Goal: Transaction & Acquisition: Purchase product/service

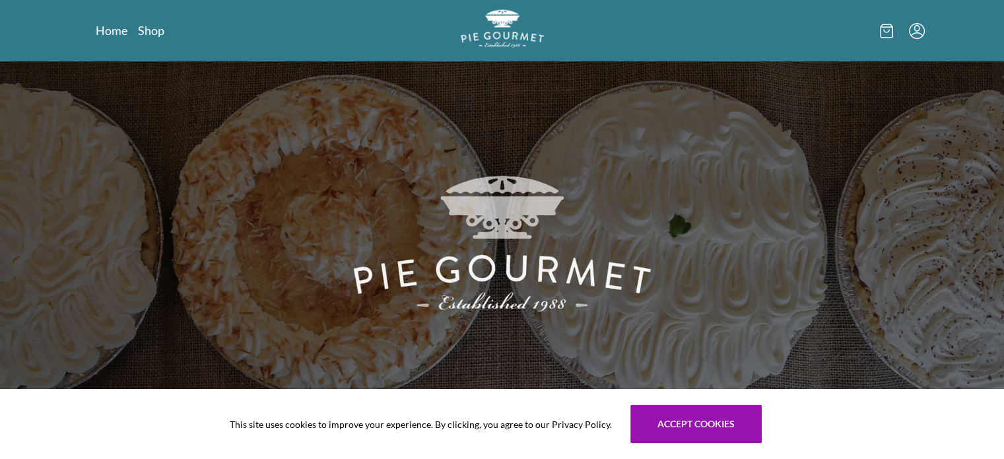
click at [500, 18] on img "Logo" at bounding box center [502, 28] width 83 height 38
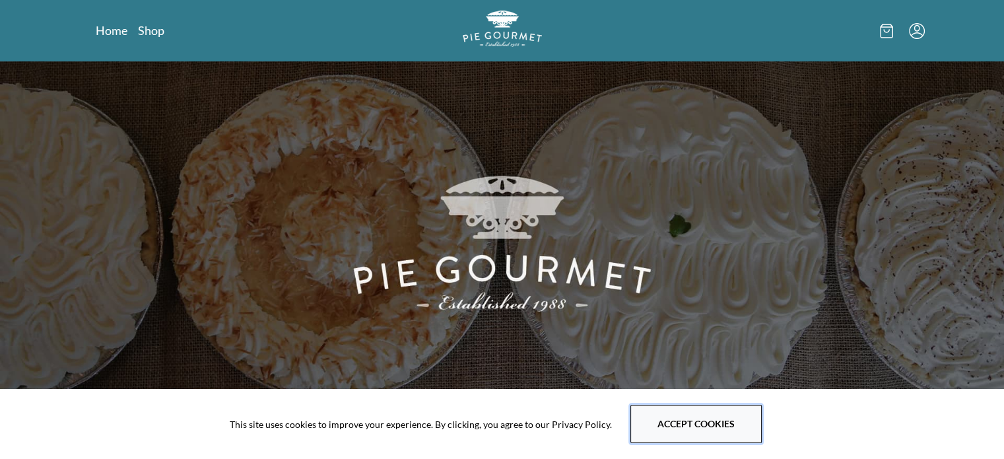
click at [699, 423] on button "Accept cookies" at bounding box center [695, 424] width 131 height 38
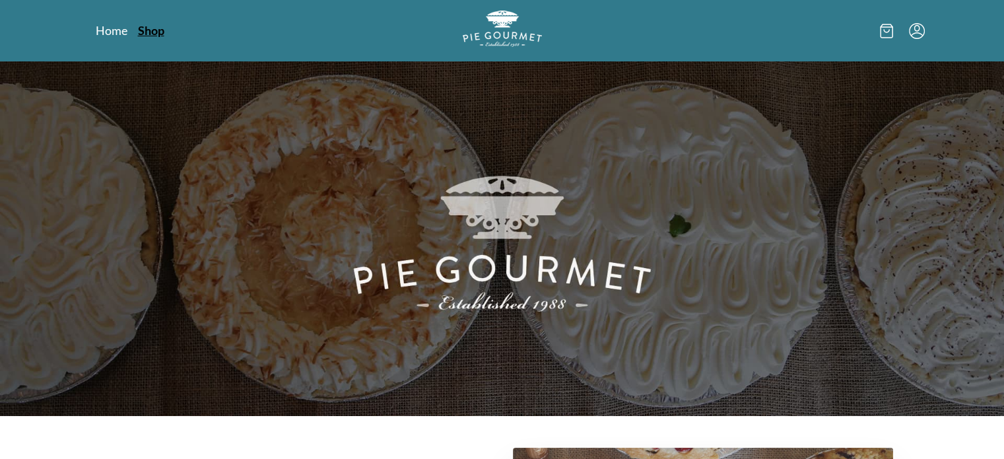
click at [143, 34] on link "Shop" at bounding box center [151, 30] width 26 height 16
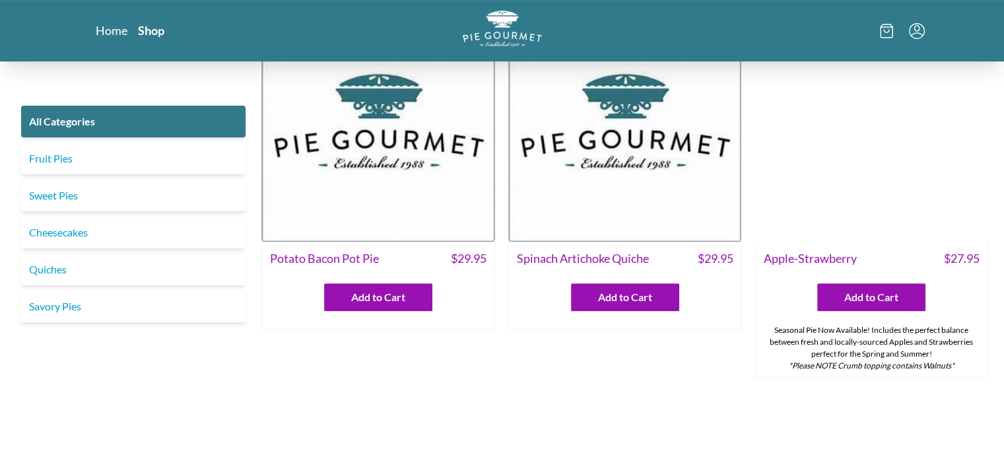
scroll to position [66, 0]
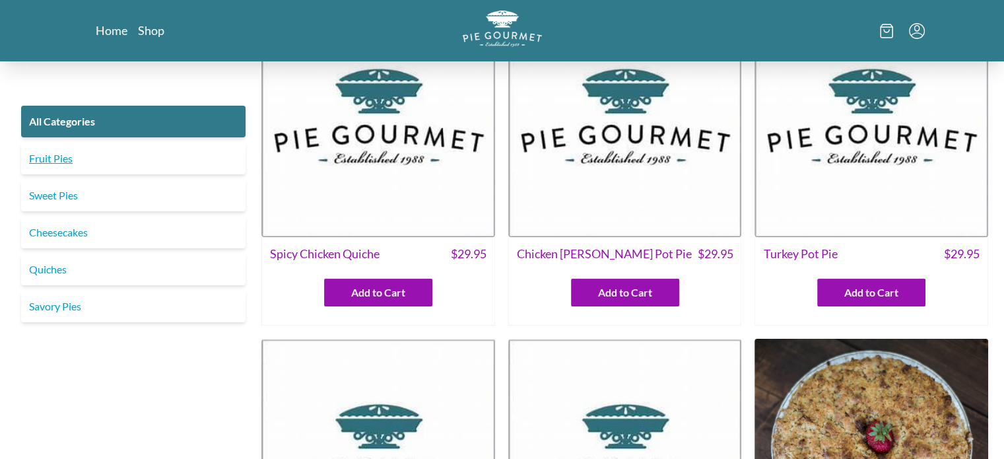
click at [95, 158] on link "Fruit Pies" at bounding box center [133, 159] width 224 height 32
